Goal: Check status: Check status

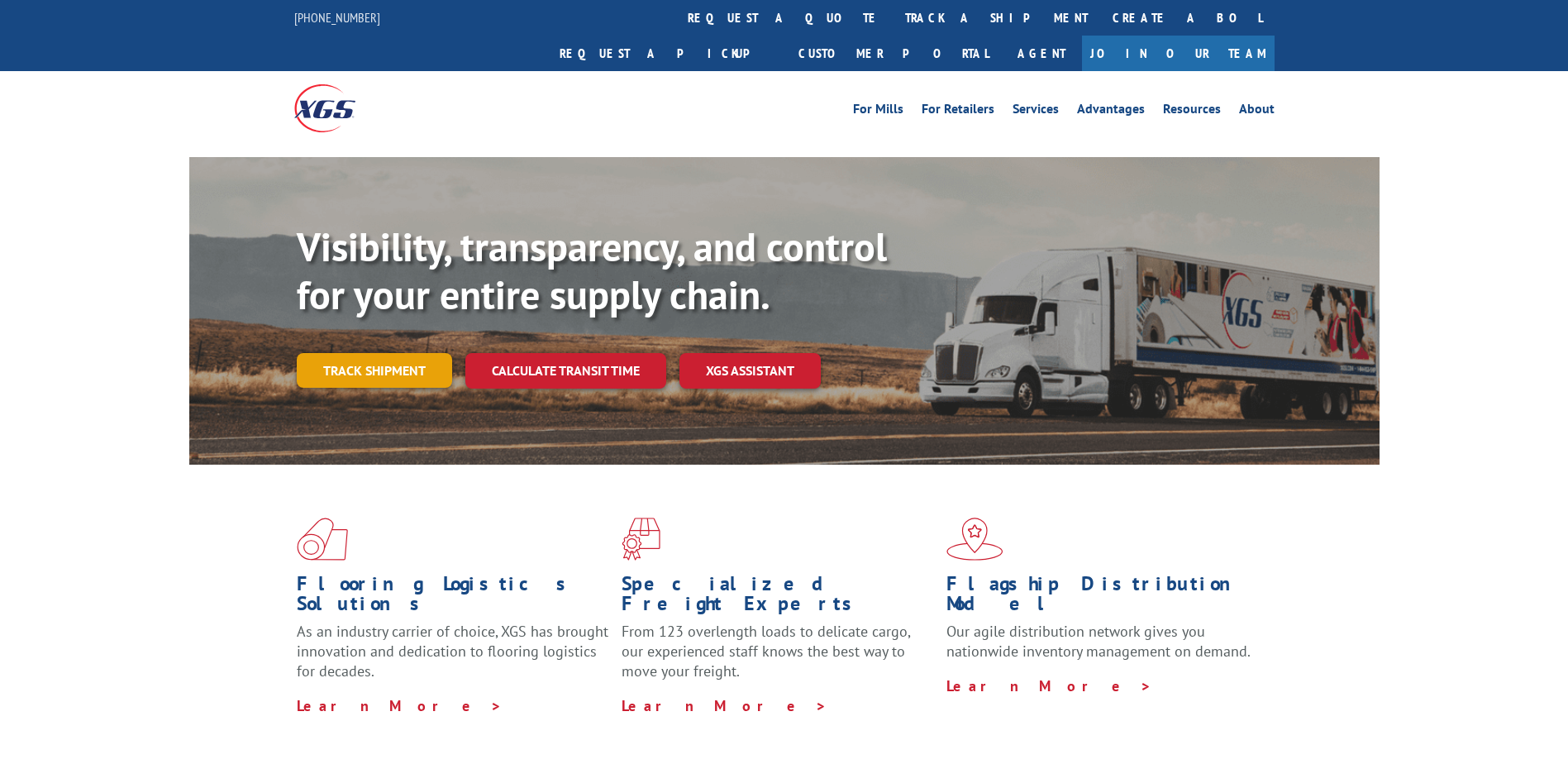
click at [357, 353] on link "Track shipment" at bounding box center [374, 371] width 155 height 35
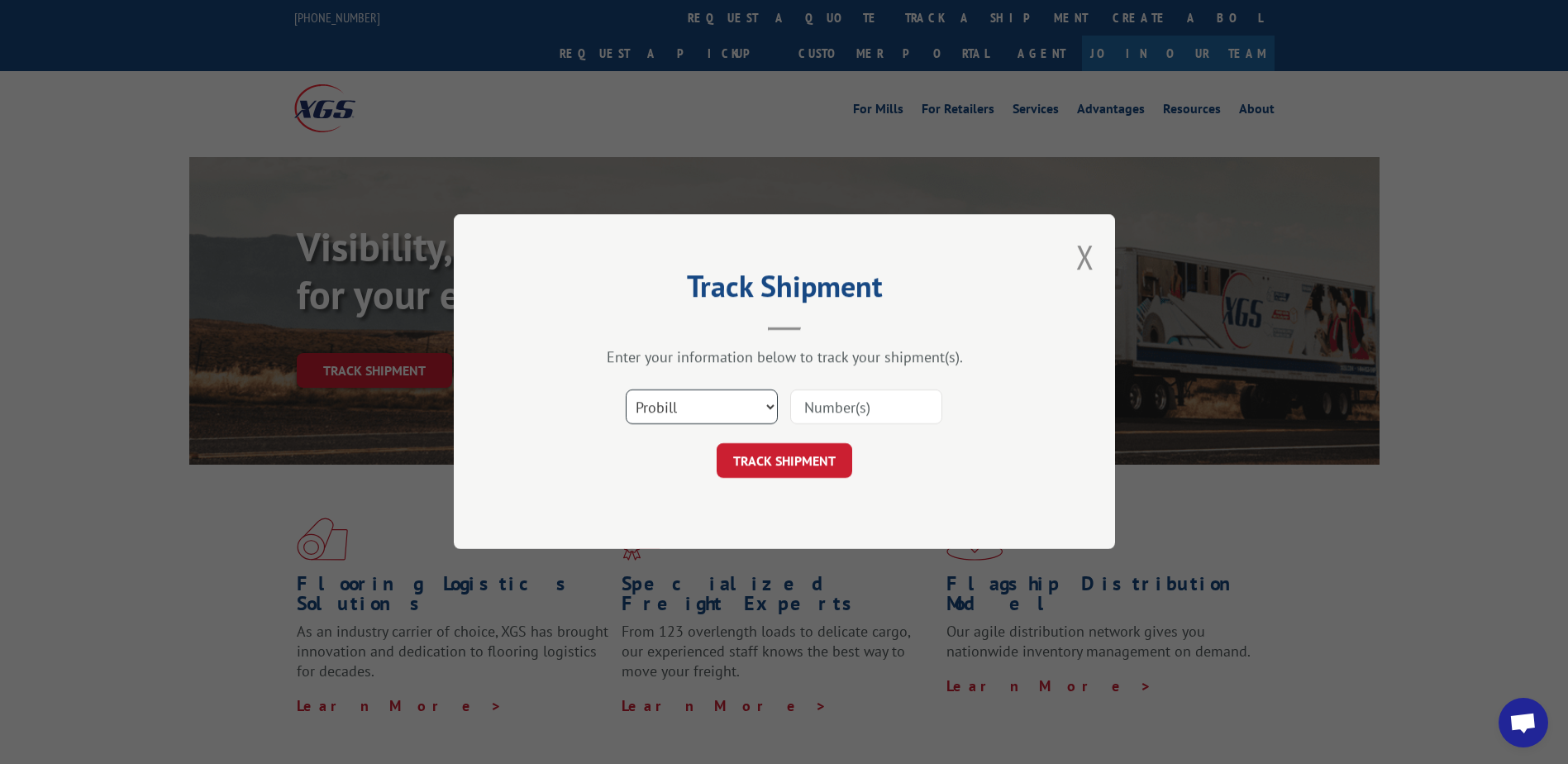
click at [711, 397] on select "Select category... Probill BOL PO" at bounding box center [702, 407] width 152 height 35
select select "bol"
click at [626, 390] on select "Select category... Probill BOL PO" at bounding box center [702, 407] width 152 height 35
click at [837, 407] on input at bounding box center [866, 407] width 152 height 35
type input "17592995"
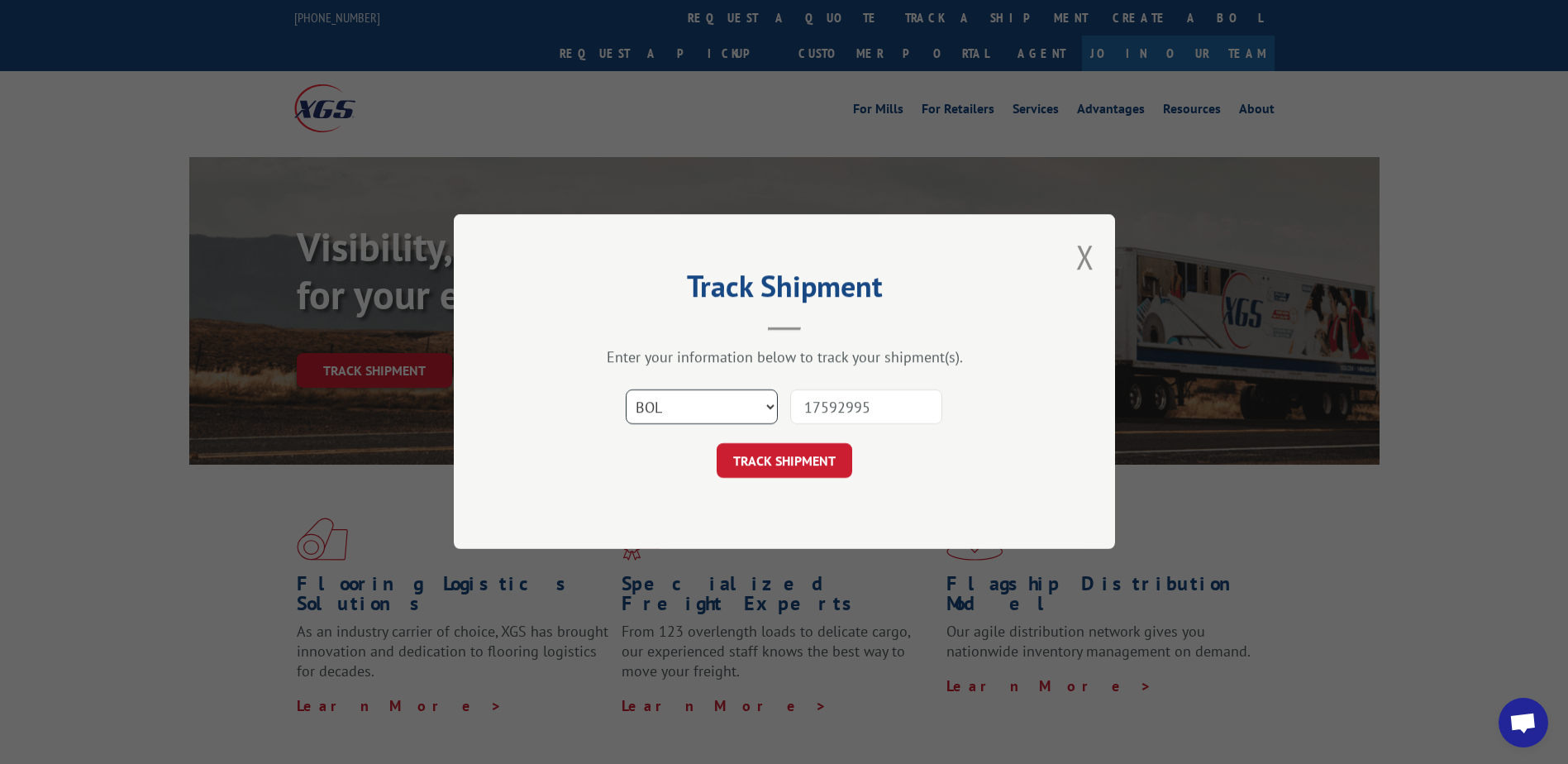
click at [680, 399] on select "Select category... Probill BOL PO" at bounding box center [702, 407] width 152 height 35
select select "probill"
click at [626, 390] on select "Select category... Probill BOL PO" at bounding box center [702, 407] width 152 height 35
click at [802, 454] on button "TRACK SHIPMENT" at bounding box center [784, 462] width 136 height 35
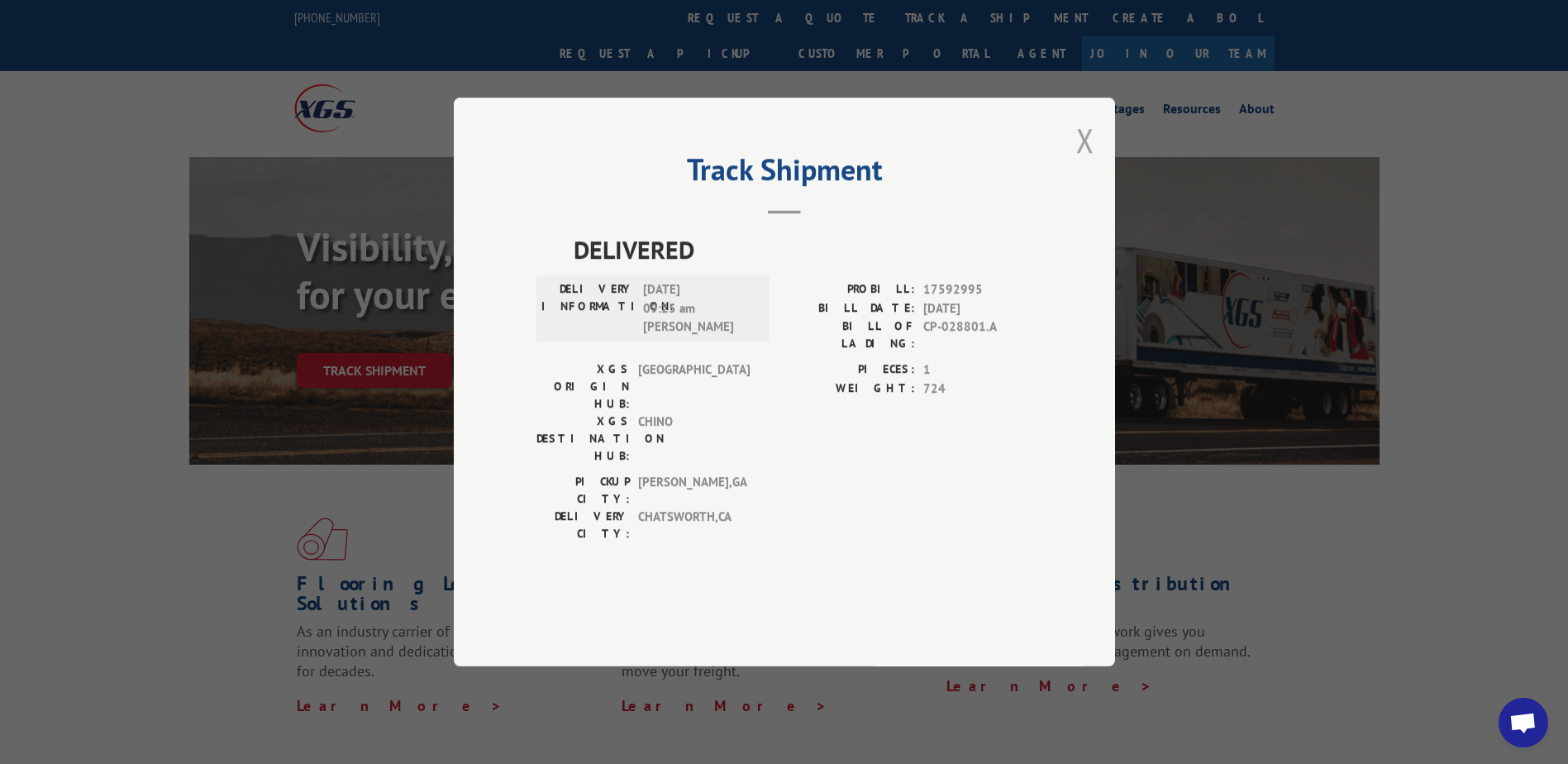
click at [1089, 162] on button "Close modal" at bounding box center [1085, 140] width 18 height 44
